Goal: Task Accomplishment & Management: Manage account settings

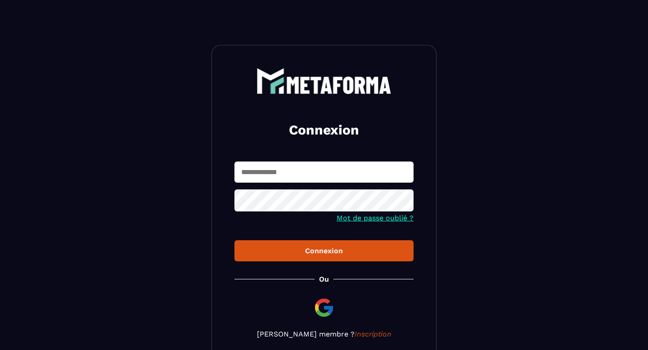
click at [313, 170] on input "text" at bounding box center [324, 172] width 179 height 21
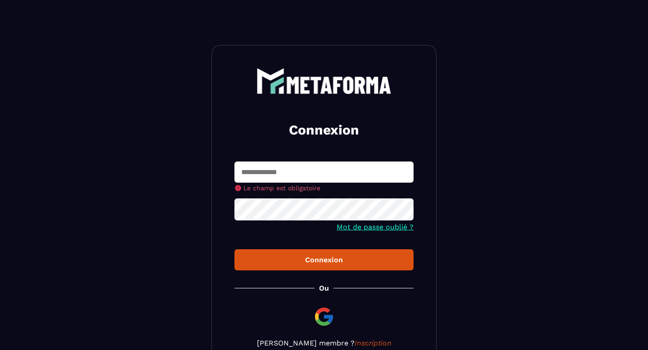
type input "**********"
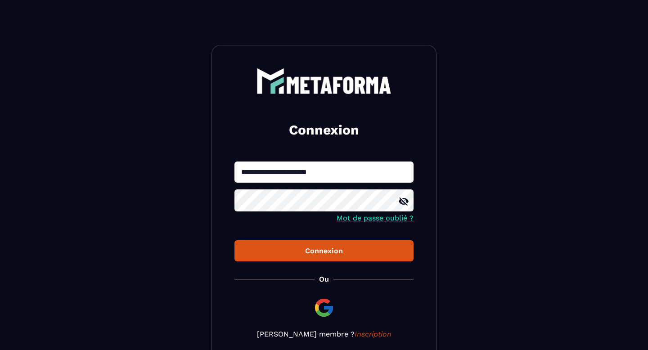
click at [403, 203] on icon at bounding box center [404, 202] width 10 height 8
click at [308, 257] on button "Connexion" at bounding box center [324, 250] width 179 height 21
click at [254, 172] on input "text" at bounding box center [324, 172] width 179 height 21
type input "**********"
click at [292, 252] on div "Connexion" at bounding box center [324, 251] width 165 height 9
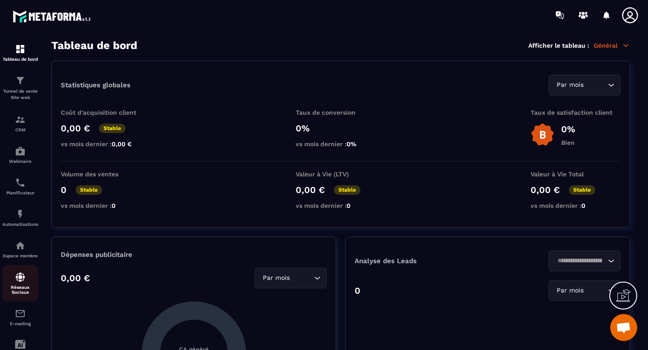
click at [25, 281] on img at bounding box center [20, 277] width 11 height 11
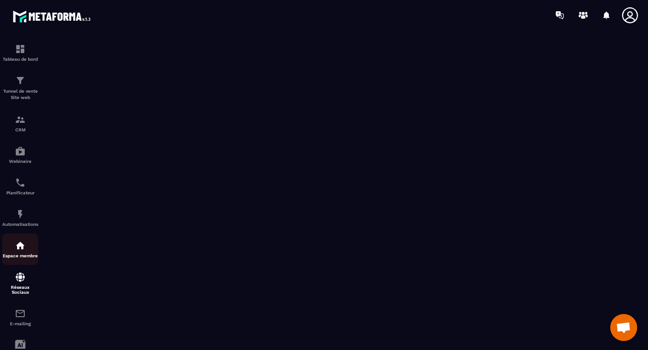
click at [22, 251] on img at bounding box center [20, 245] width 11 height 11
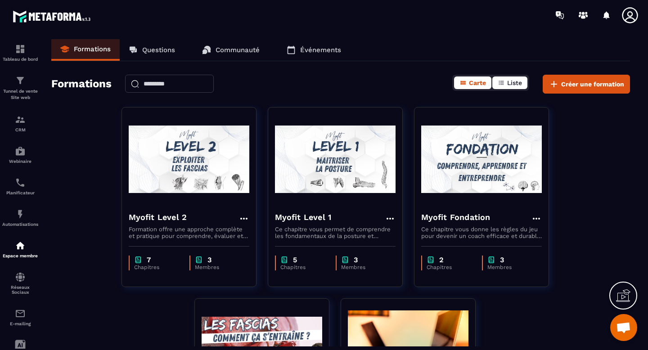
click at [514, 83] on span "Liste" at bounding box center [514, 82] width 15 height 7
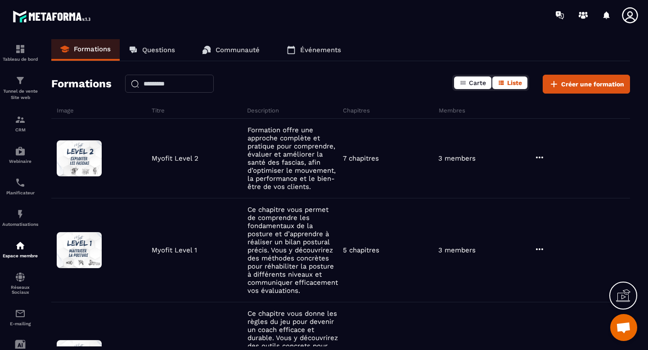
click at [470, 81] on span "Carte" at bounding box center [477, 82] width 17 height 7
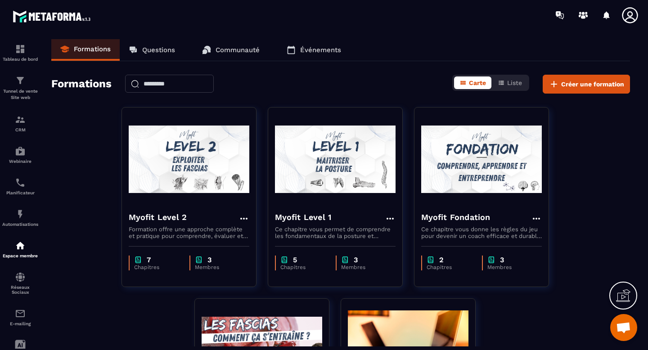
click at [619, 327] on span "Ouvrir le chat" at bounding box center [623, 328] width 15 height 13
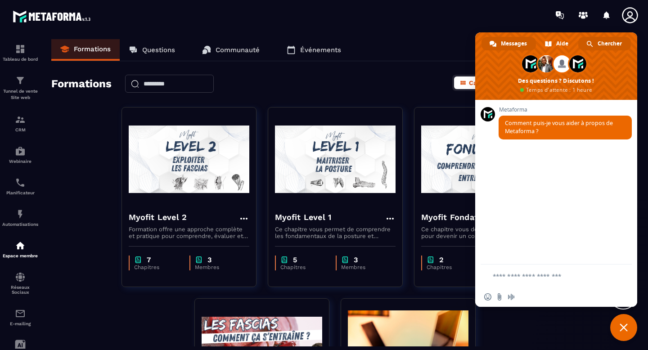
click at [607, 41] on span "Chercher" at bounding box center [610, 44] width 24 height 14
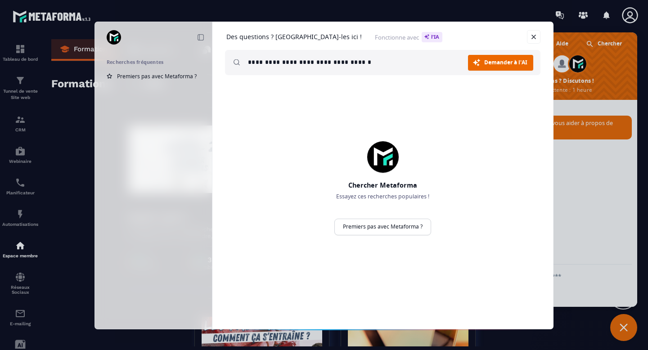
click at [270, 63] on input "**********" at bounding box center [358, 62] width 220 height 25
click at [396, 66] on input "**********" at bounding box center [358, 62] width 220 height 25
type input "**********"
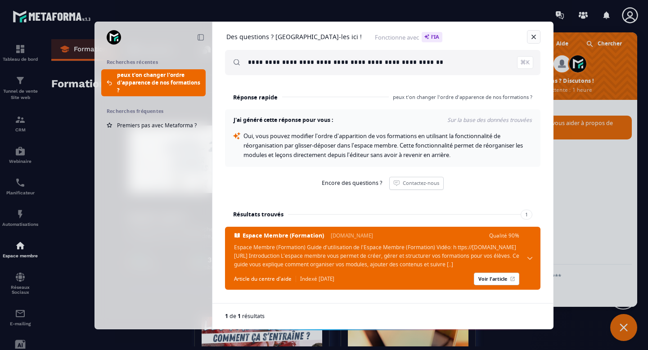
click at [535, 36] on link "Fermer" at bounding box center [534, 37] width 14 height 14
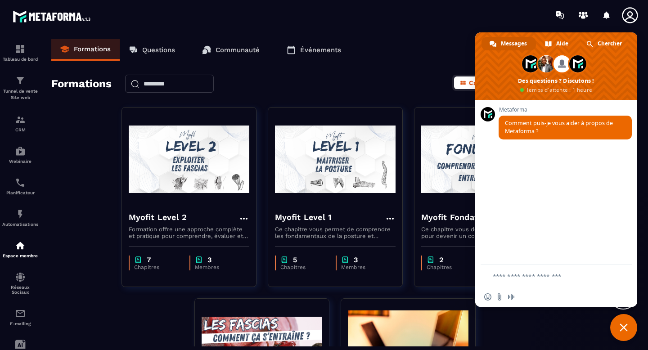
click at [443, 52] on div "Formations Questions Communauté Événements" at bounding box center [340, 50] width 579 height 22
click at [617, 330] on span "Fermer le chat" at bounding box center [624, 327] width 27 height 27
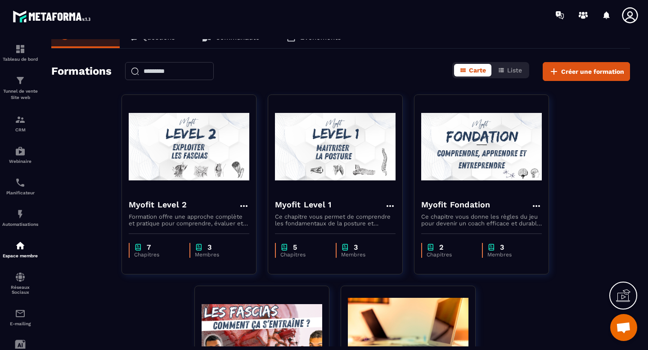
scroll to position [9, 0]
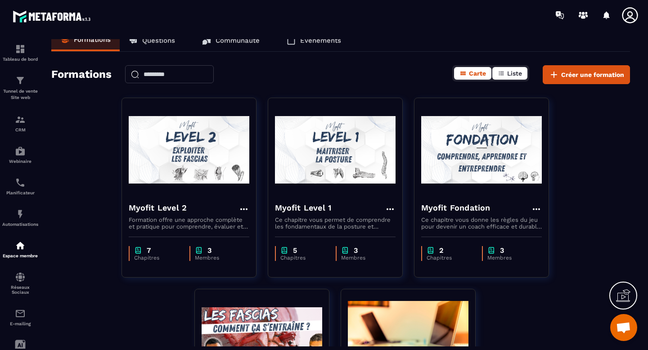
click at [523, 72] on button "Liste" at bounding box center [510, 73] width 35 height 13
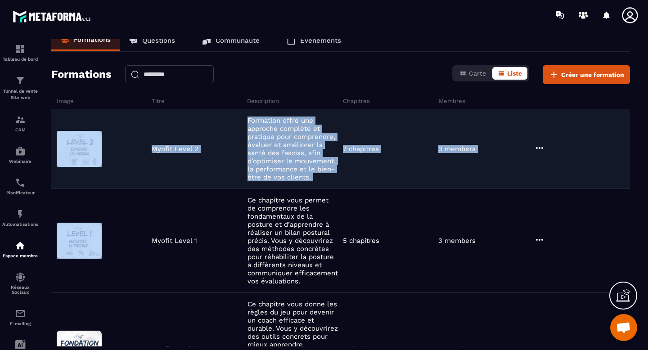
drag, startPoint x: 119, startPoint y: 244, endPoint x: 134, endPoint y: 129, distance: 116.7
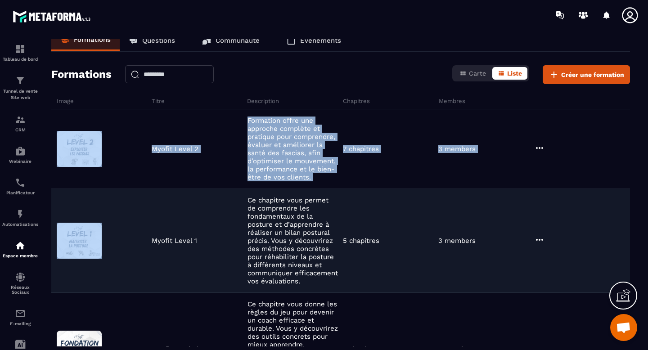
click at [142, 207] on div "Myofit Level [DATE] chapitre vous permet de comprendre les fondamentaux de la p…" at bounding box center [340, 241] width 579 height 104
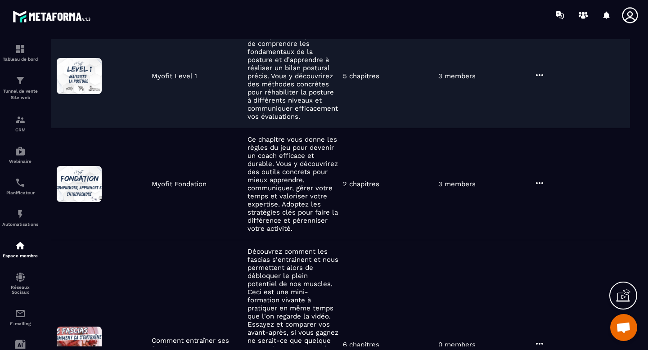
scroll to position [113, 0]
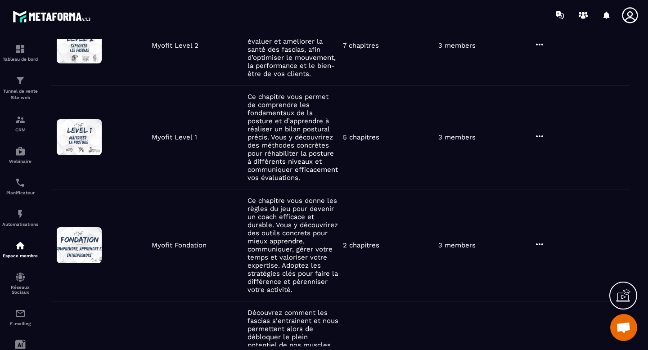
click at [630, 328] on span "Ouvrir le chat" at bounding box center [623, 328] width 15 height 13
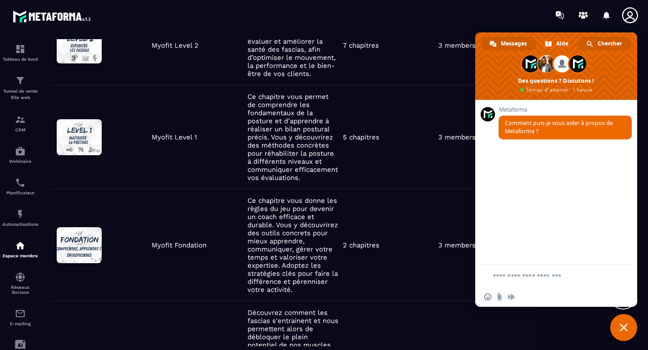
click at [613, 45] on span "Chercher" at bounding box center [610, 44] width 24 height 14
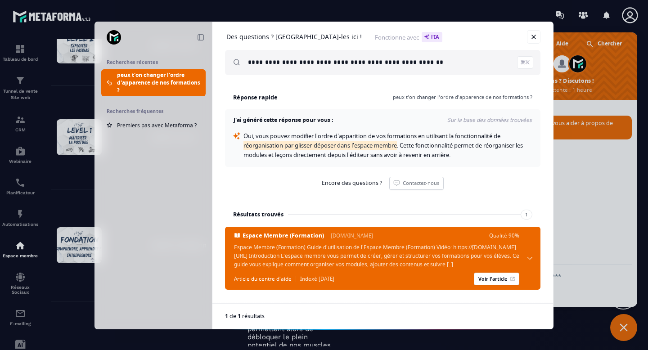
drag, startPoint x: 244, startPoint y: 145, endPoint x: 402, endPoint y: 143, distance: 158.1
click at [402, 143] on span "Oui, vous pouvez modifier l'ordre d'apparition de vos formations en utilisant l…" at bounding box center [384, 145] width 281 height 27
copy span "réorganisation par [PERSON_NAME]-déposer dans l'espace membre"
drag, startPoint x: 249, startPoint y: 62, endPoint x: 466, endPoint y: 62, distance: 217.0
click at [466, 62] on input "**********" at bounding box center [390, 62] width 285 height 25
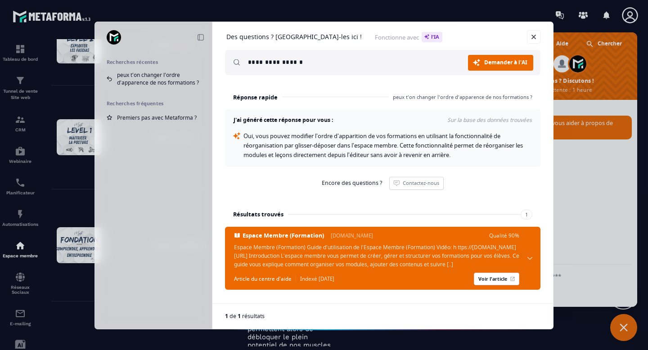
paste input "**********"
type input "**********"
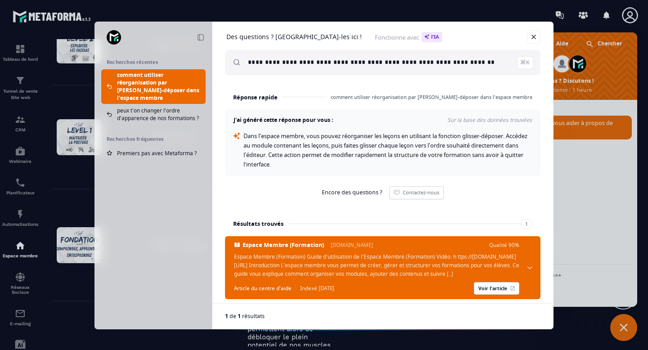
click at [77, 87] on div "**********" at bounding box center [324, 175] width 648 height 350
click at [530, 37] on link "Fermer" at bounding box center [534, 37] width 14 height 14
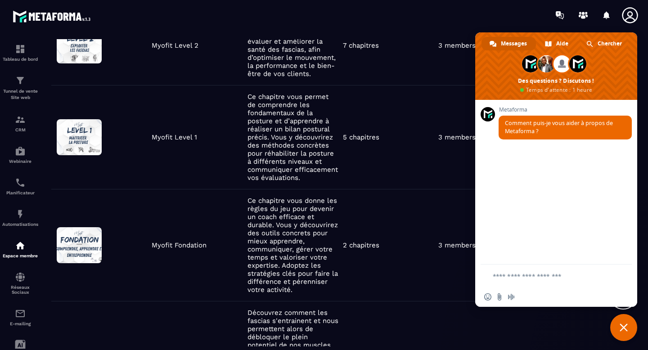
click at [620, 326] on span "Fermer le chat" at bounding box center [624, 328] width 8 height 8
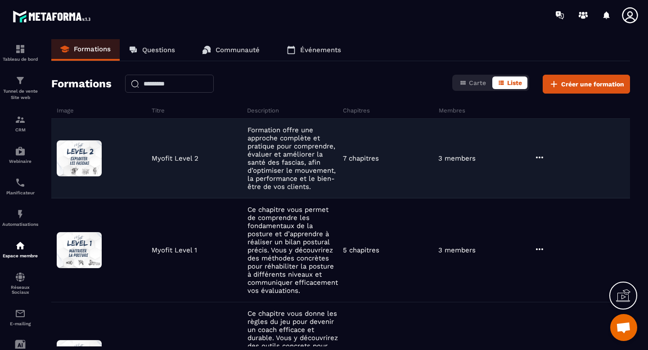
click at [539, 156] on icon at bounding box center [539, 157] width 11 height 11
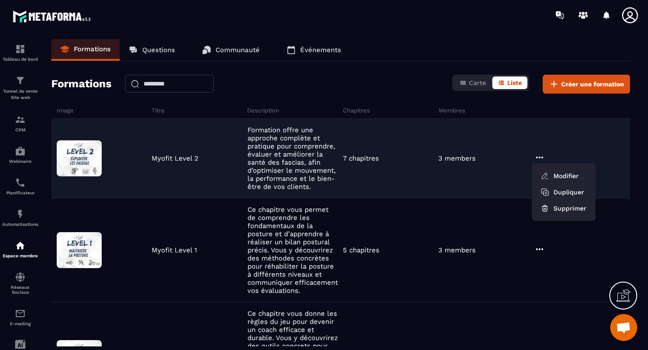
click at [539, 156] on icon at bounding box center [539, 157] width 11 height 11
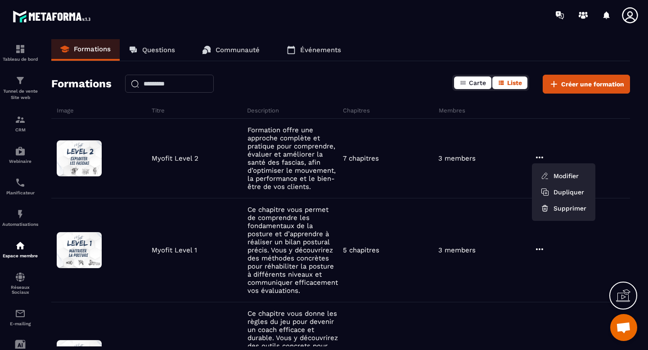
click at [468, 84] on button "Carte" at bounding box center [472, 83] width 37 height 13
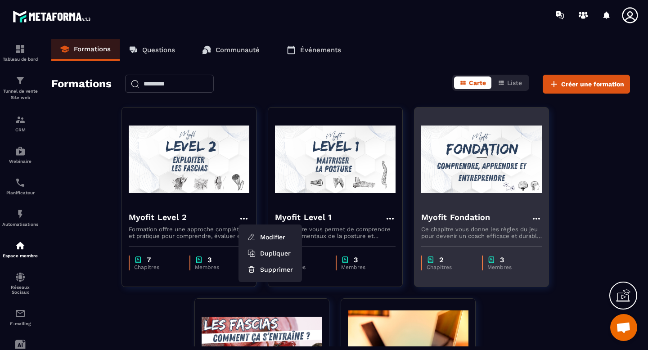
click at [535, 219] on icon at bounding box center [536, 218] width 11 height 11
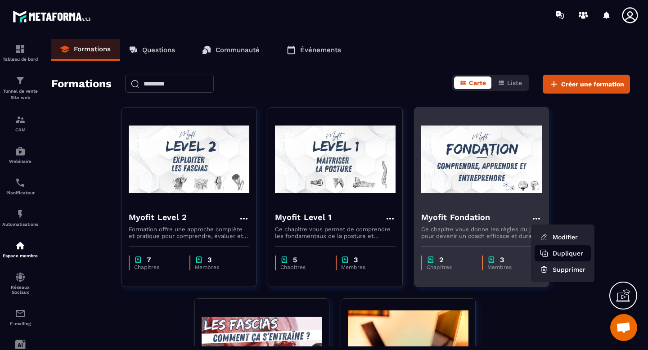
click at [568, 255] on button "Dupliquer" at bounding box center [563, 253] width 56 height 16
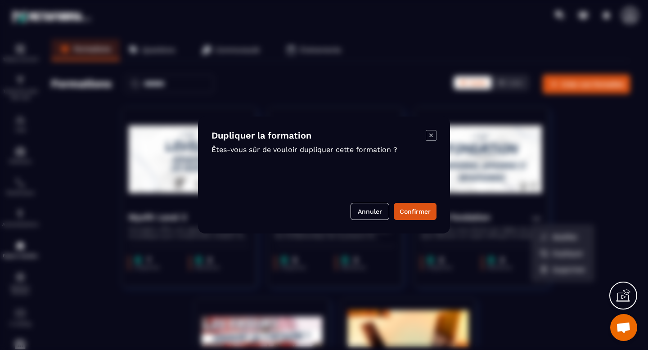
click at [432, 136] on icon "Modal window" at bounding box center [431, 135] width 11 height 11
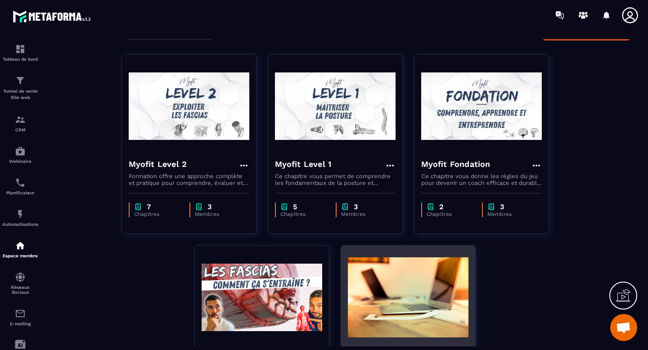
scroll to position [25, 0]
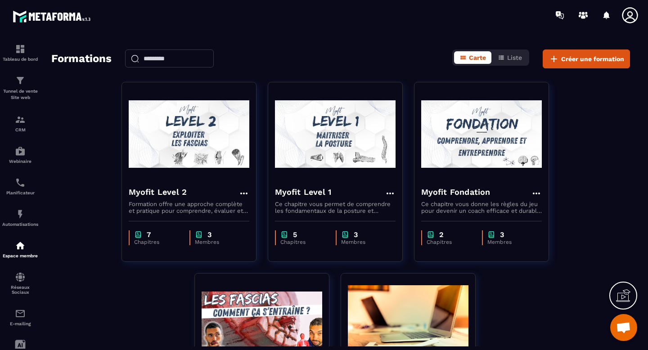
click at [625, 328] on span "Ouvrir le chat" at bounding box center [623, 328] width 15 height 13
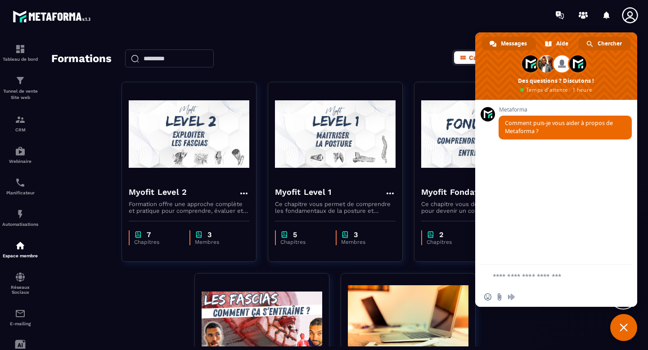
click at [612, 45] on span "Chercher" at bounding box center [610, 44] width 24 height 14
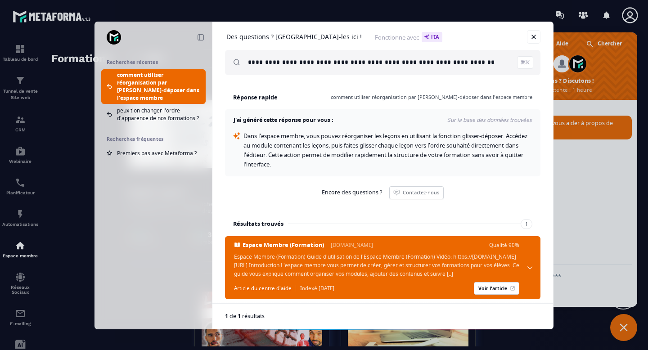
drag, startPoint x: 487, startPoint y: 64, endPoint x: 299, endPoint y: 70, distance: 187.9
click at [299, 70] on input "**********" at bounding box center [390, 62] width 285 height 25
click at [265, 63] on input "**********" at bounding box center [390, 62] width 285 height 25
drag, startPoint x: 265, startPoint y: 63, endPoint x: 486, endPoint y: 61, distance: 221.5
click at [486, 61] on input "**********" at bounding box center [390, 62] width 285 height 25
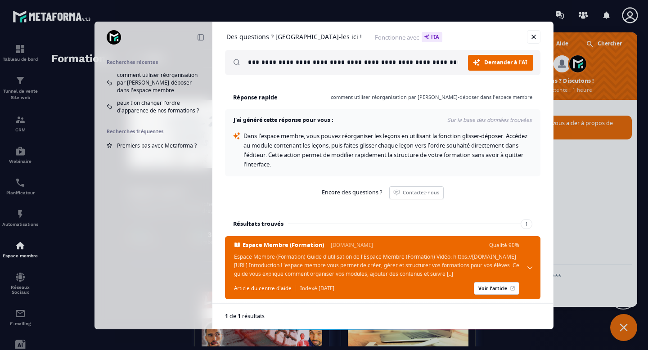
scroll to position [0, 6]
type input "**********"
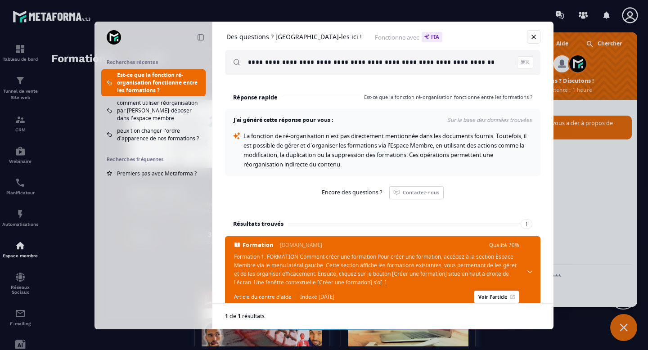
click at [532, 41] on link "Fermer" at bounding box center [534, 37] width 14 height 14
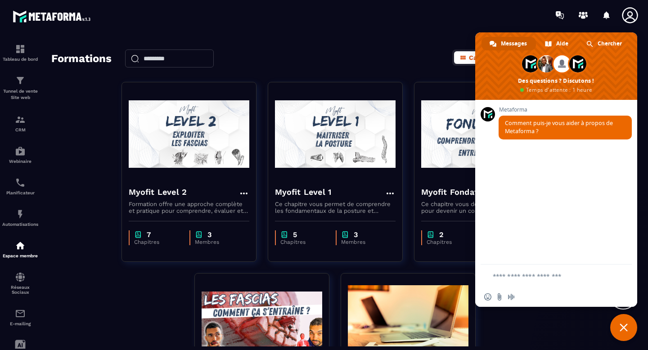
click at [628, 324] on span "Fermer le chat" at bounding box center [624, 328] width 8 height 8
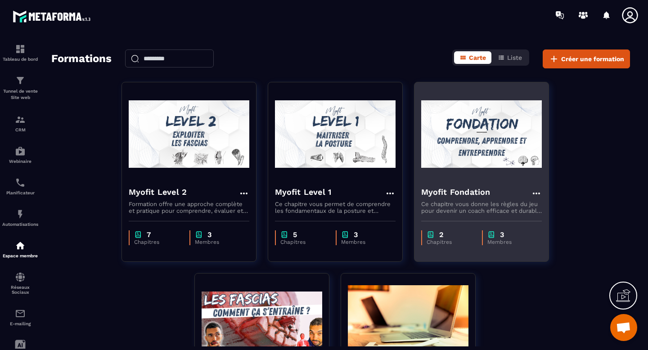
click at [536, 193] on icon at bounding box center [536, 194] width 7 height 2
click at [560, 231] on button "Dupliquer" at bounding box center [563, 228] width 56 height 16
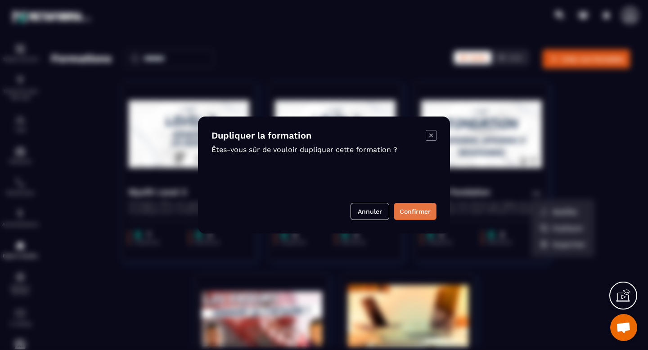
click at [422, 211] on button "Confirmer" at bounding box center [415, 211] width 43 height 17
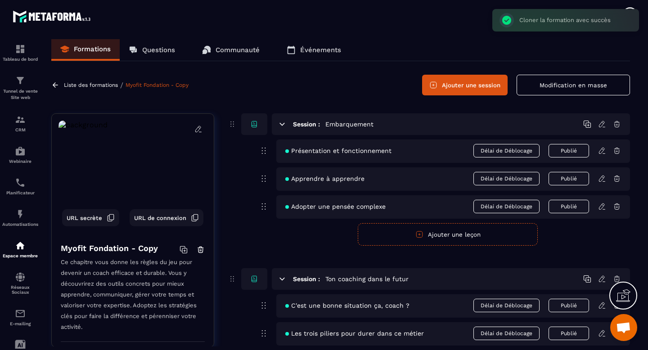
click at [94, 82] on p "Liste des formations" at bounding box center [91, 85] width 54 height 6
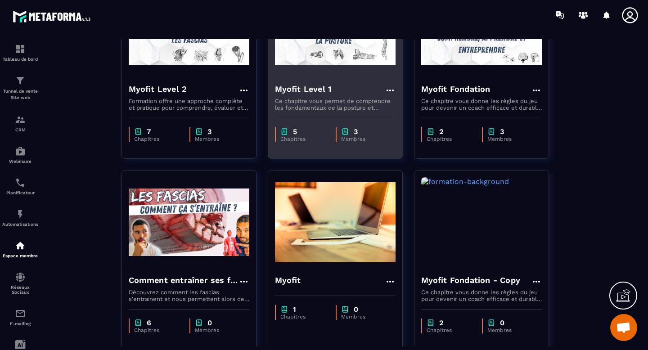
scroll to position [122, 0]
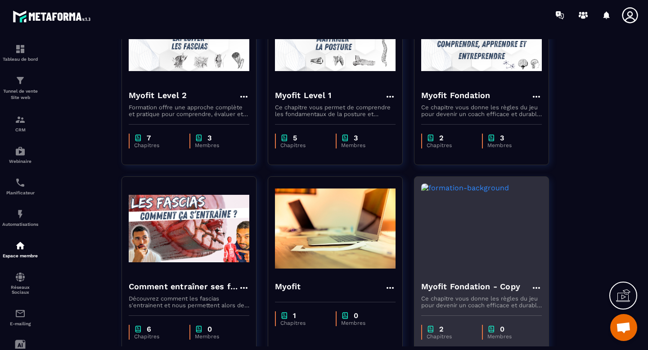
click at [536, 289] on icon at bounding box center [536, 288] width 11 height 11
click at [552, 338] on button "Supprimer" at bounding box center [563, 339] width 56 height 16
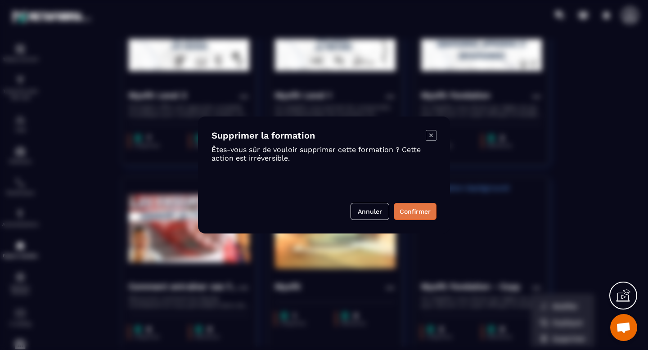
click at [422, 210] on button "Confirmer" at bounding box center [415, 211] width 43 height 17
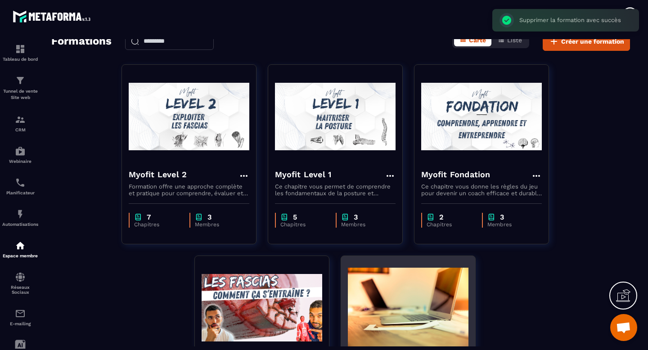
scroll to position [0, 0]
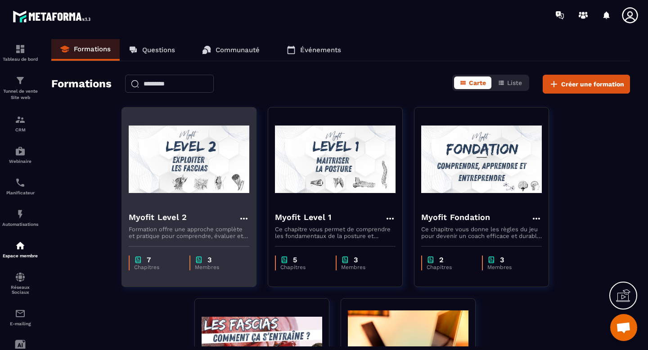
click at [247, 218] on icon at bounding box center [243, 219] width 7 height 2
click at [277, 254] on button "Dupliquer" at bounding box center [270, 253] width 56 height 16
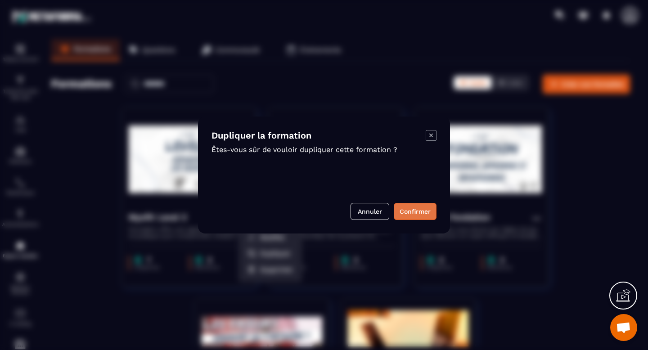
click at [420, 208] on button "Confirmer" at bounding box center [415, 211] width 43 height 17
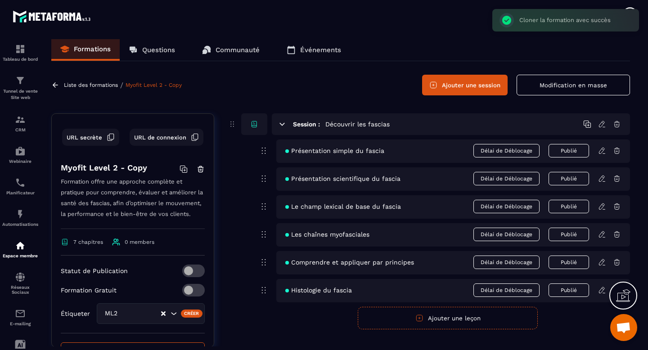
scroll to position [82, 0]
click at [195, 288] on span at bounding box center [193, 289] width 23 height 13
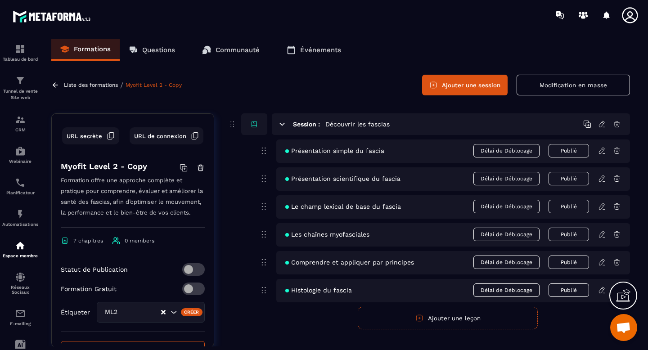
click at [90, 84] on p "Liste des formations" at bounding box center [91, 85] width 54 height 6
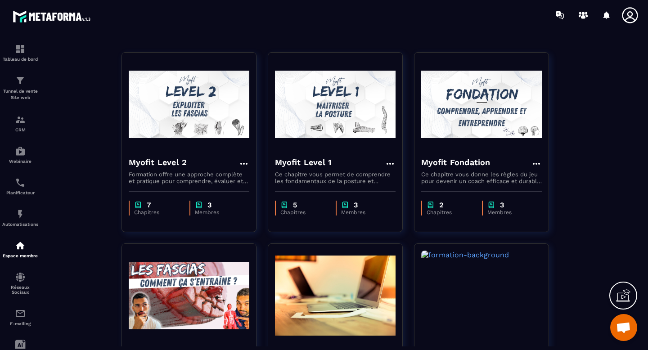
scroll to position [52, 0]
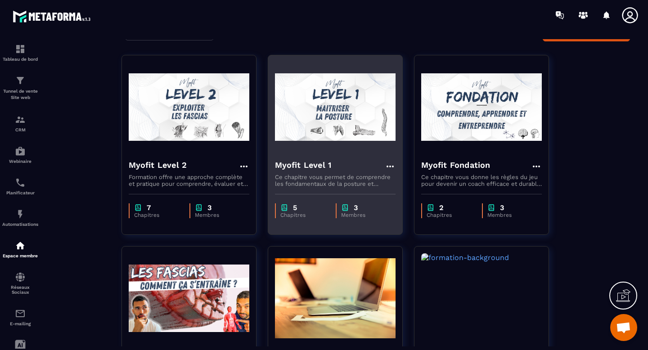
click at [391, 166] on icon at bounding box center [390, 166] width 11 height 11
click at [416, 198] on button "Dupliquer" at bounding box center [417, 201] width 56 height 16
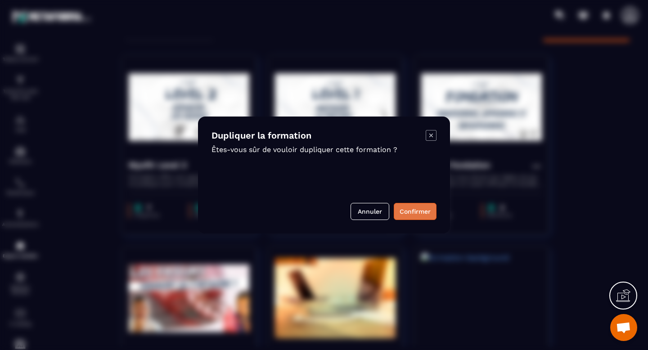
click at [415, 214] on button "Confirmer" at bounding box center [415, 211] width 43 height 17
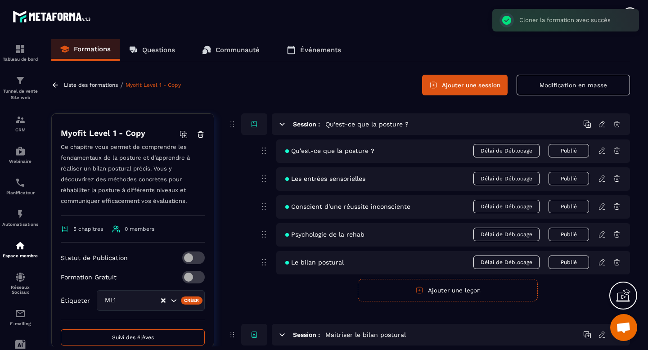
scroll to position [119, 0]
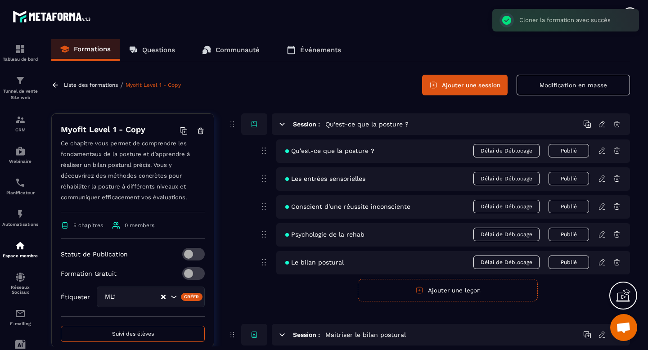
click at [195, 275] on span at bounding box center [193, 273] width 23 height 13
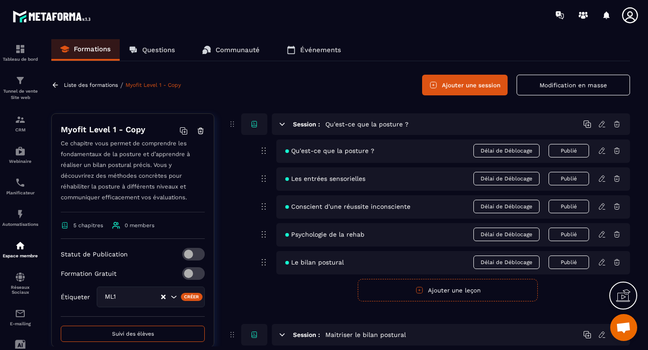
click at [92, 87] on p "Liste des formations" at bounding box center [91, 85] width 54 height 6
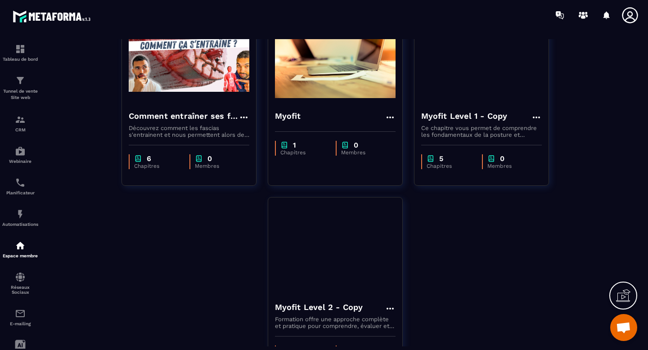
scroll to position [298, 0]
